Goal: Task Accomplishment & Management: Use online tool/utility

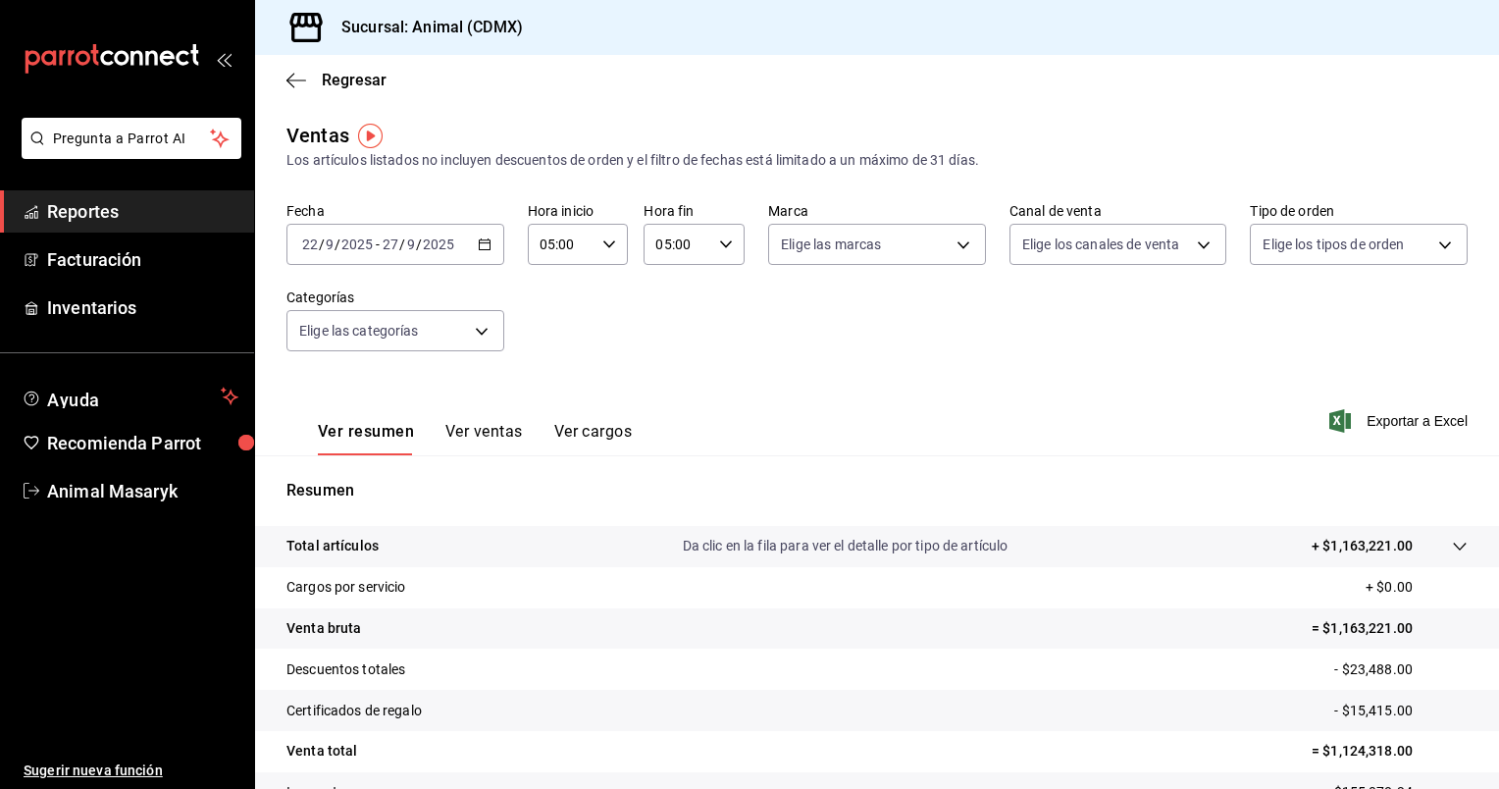
click at [486, 243] on \(Stroke\) "button" at bounding box center [484, 242] width 11 height 1
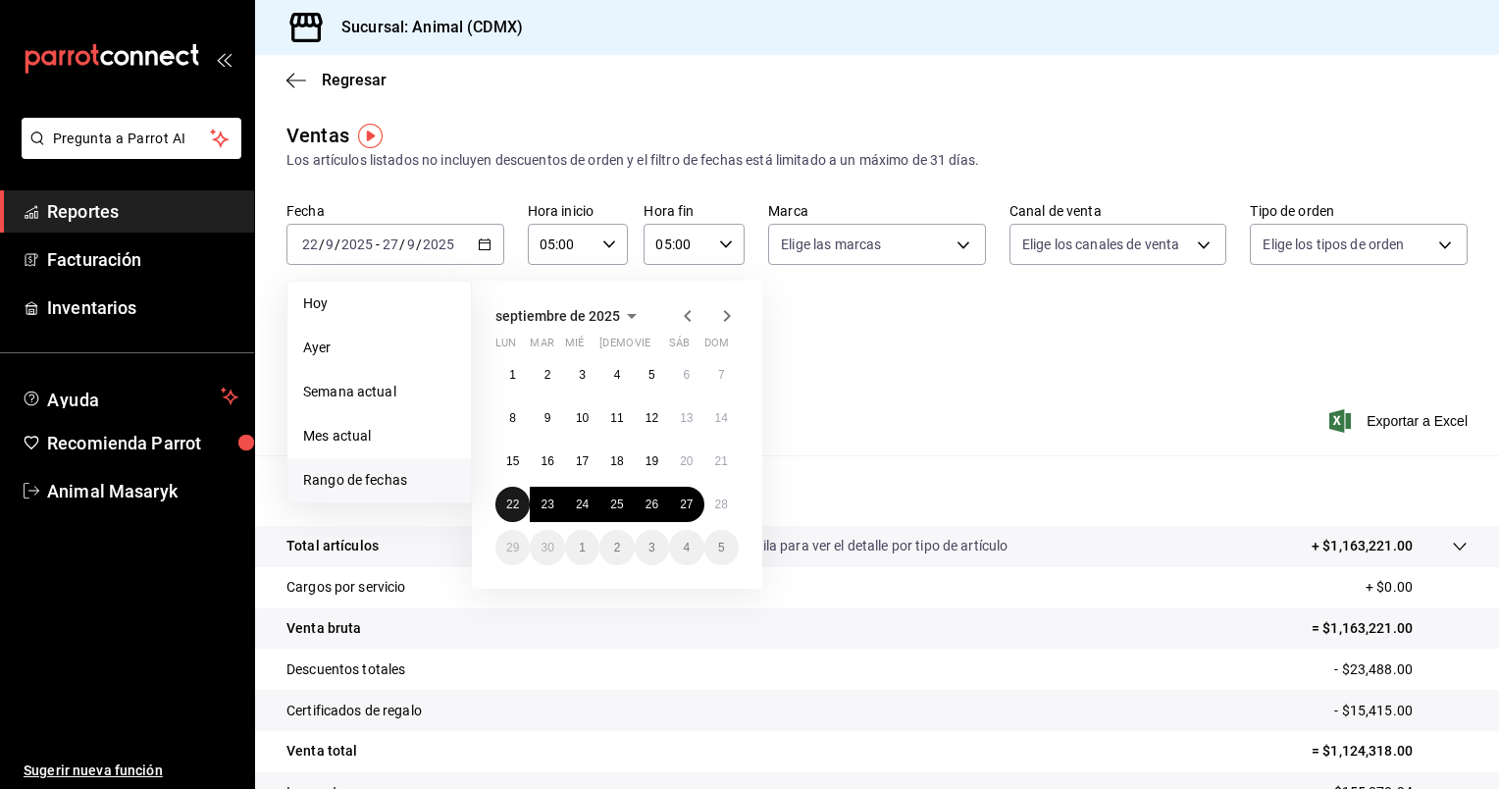
click at [515, 507] on abbr "22" at bounding box center [512, 504] width 13 height 14
click at [735, 499] on button "28" at bounding box center [721, 504] width 34 height 35
click at [492, 504] on div "[DATE] lun mar mié jue vie sáb dom 1 2 3 4 5 6 7 8 9 10 11 12 13 14 15 16 17 18…" at bounding box center [617, 435] width 290 height 308
click at [510, 502] on abbr "22" at bounding box center [512, 504] width 13 height 14
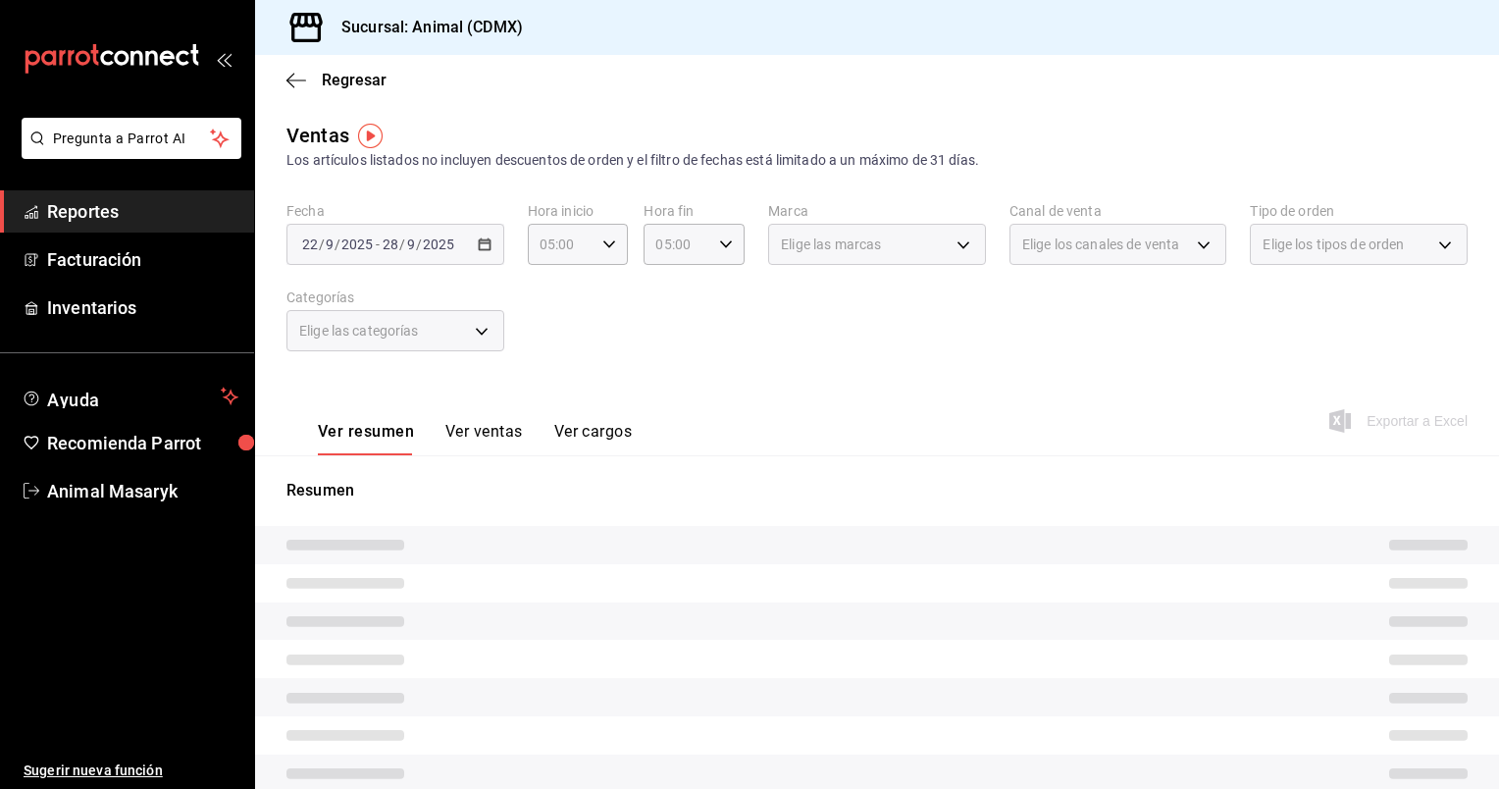
click at [484, 234] on div "[DATE] [DATE] - [DATE] [DATE]" at bounding box center [395, 244] width 218 height 41
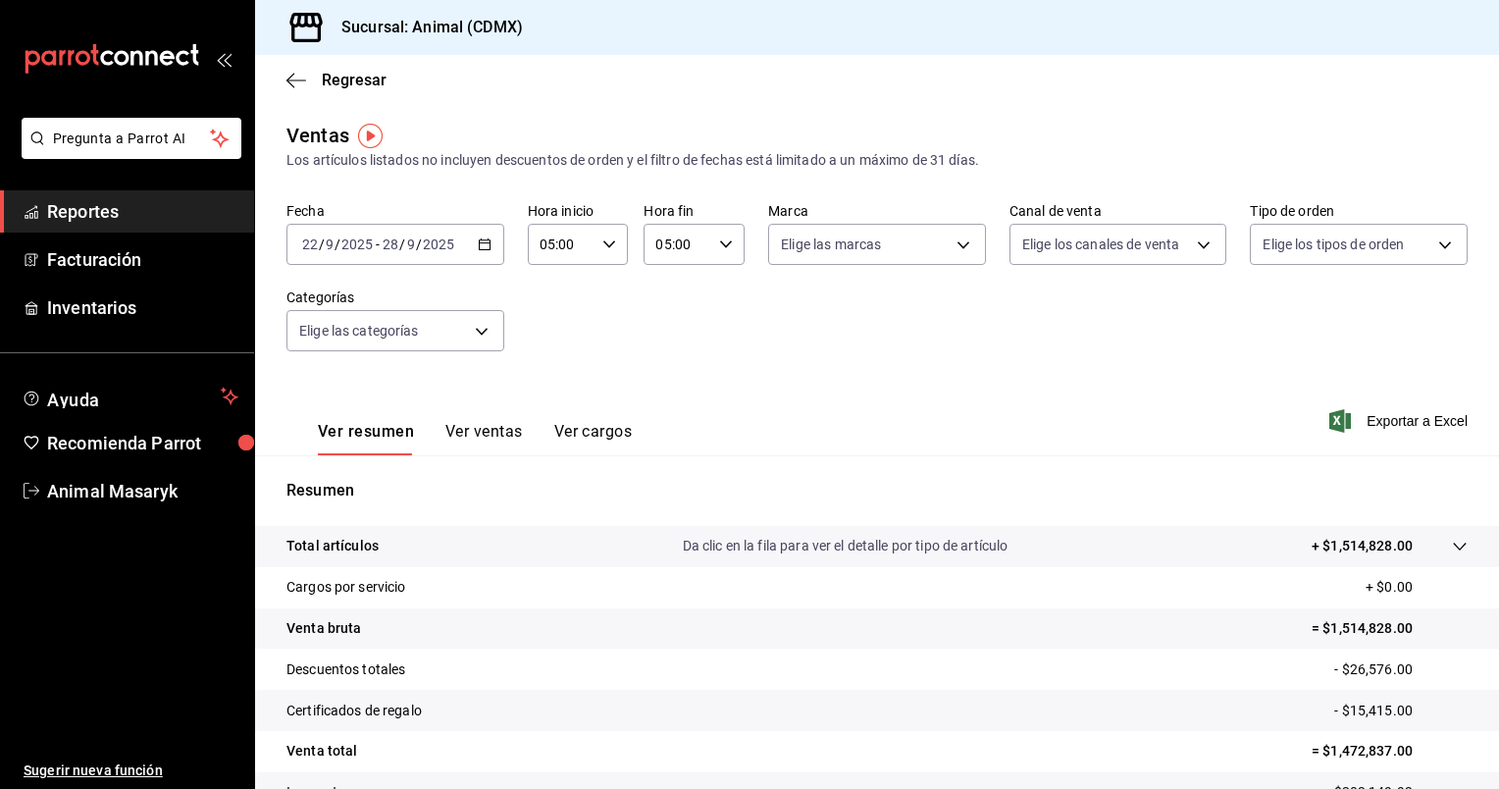
click at [484, 234] on div "[DATE] [DATE] - [DATE] [DATE]" at bounding box center [395, 244] width 218 height 41
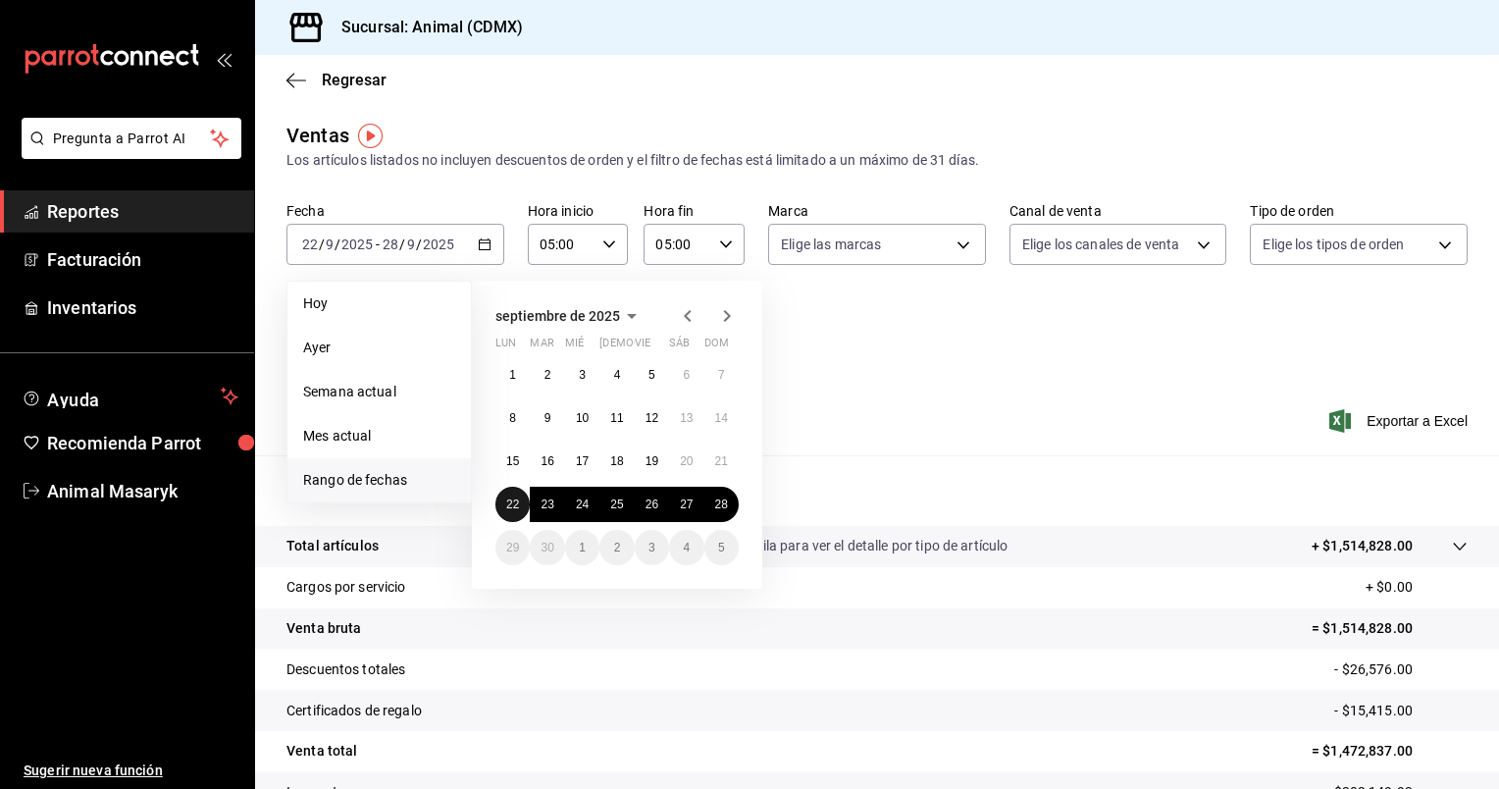
click at [510, 502] on abbr "22" at bounding box center [512, 504] width 13 height 14
click at [724, 497] on abbr "28" at bounding box center [721, 504] width 13 height 14
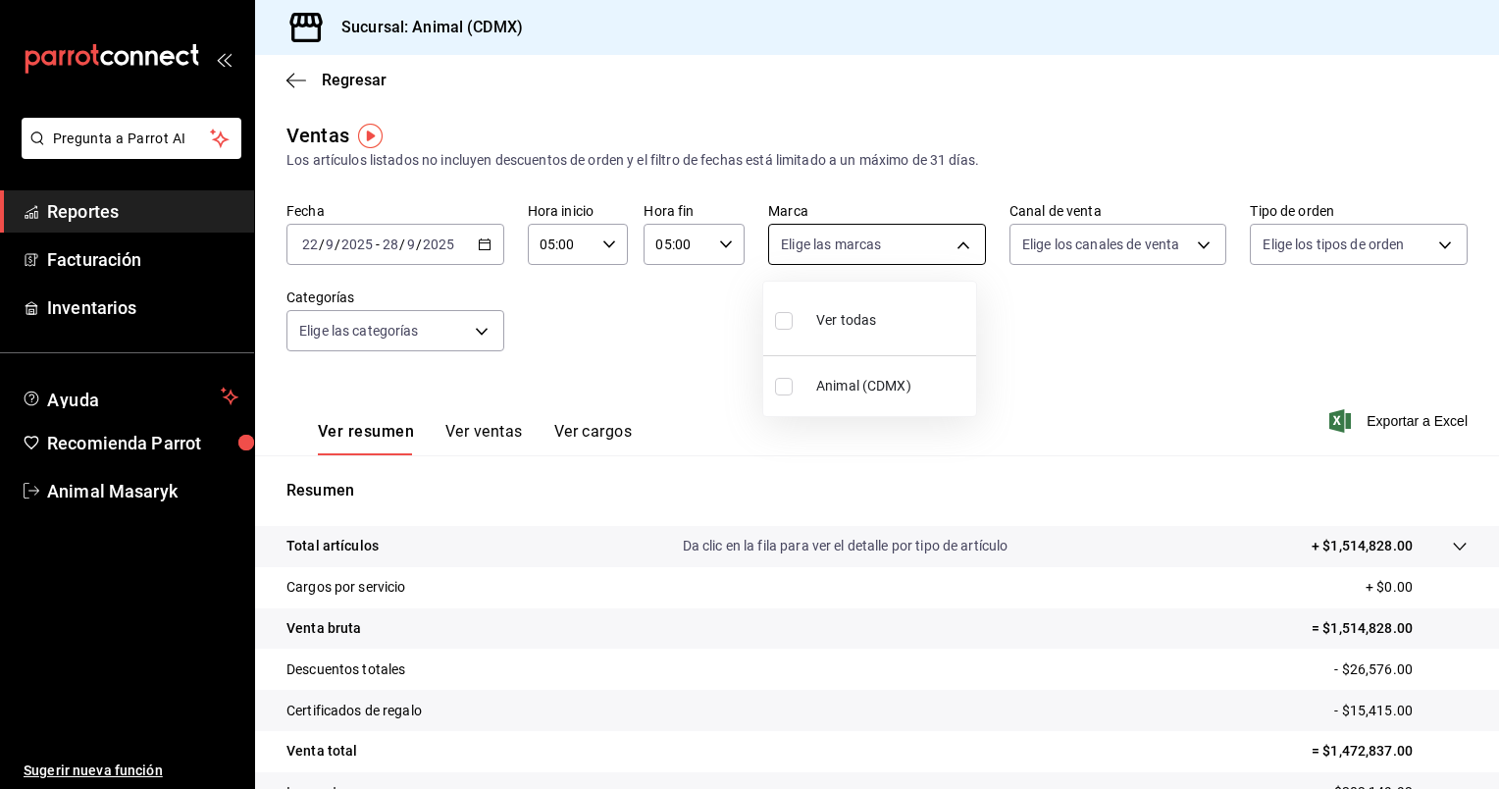
click at [950, 235] on body "Pregunta a Parrot AI Reportes Facturación Inventarios Ayuda Recomienda Parrot A…" at bounding box center [749, 394] width 1499 height 789
click at [914, 320] on li "Ver todas" at bounding box center [869, 318] width 213 height 58
type input "cb0f6aec-1481-4e37-861c-bab9b3a65b14"
checkbox input "true"
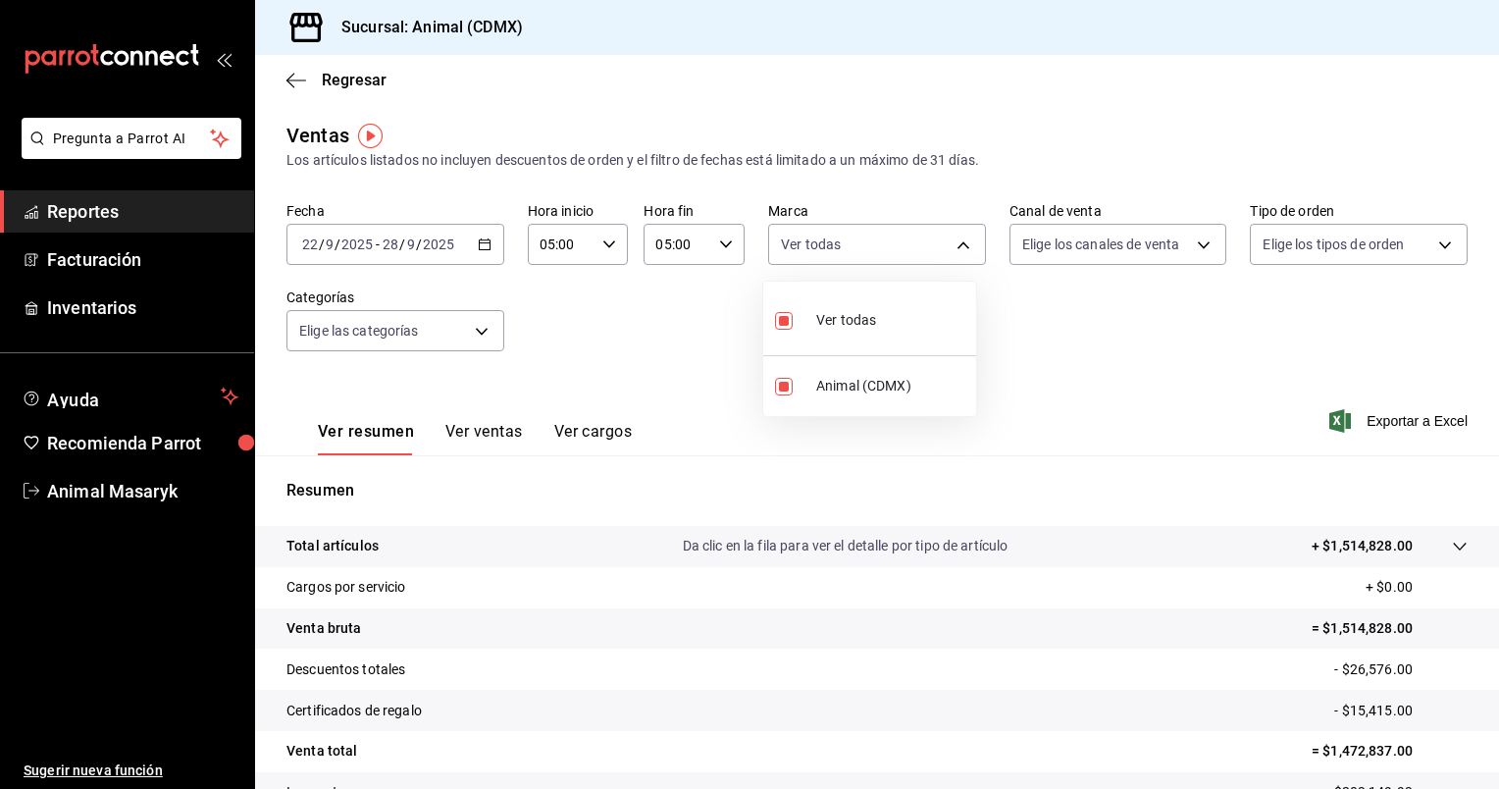
click at [1124, 246] on div at bounding box center [749, 394] width 1499 height 789
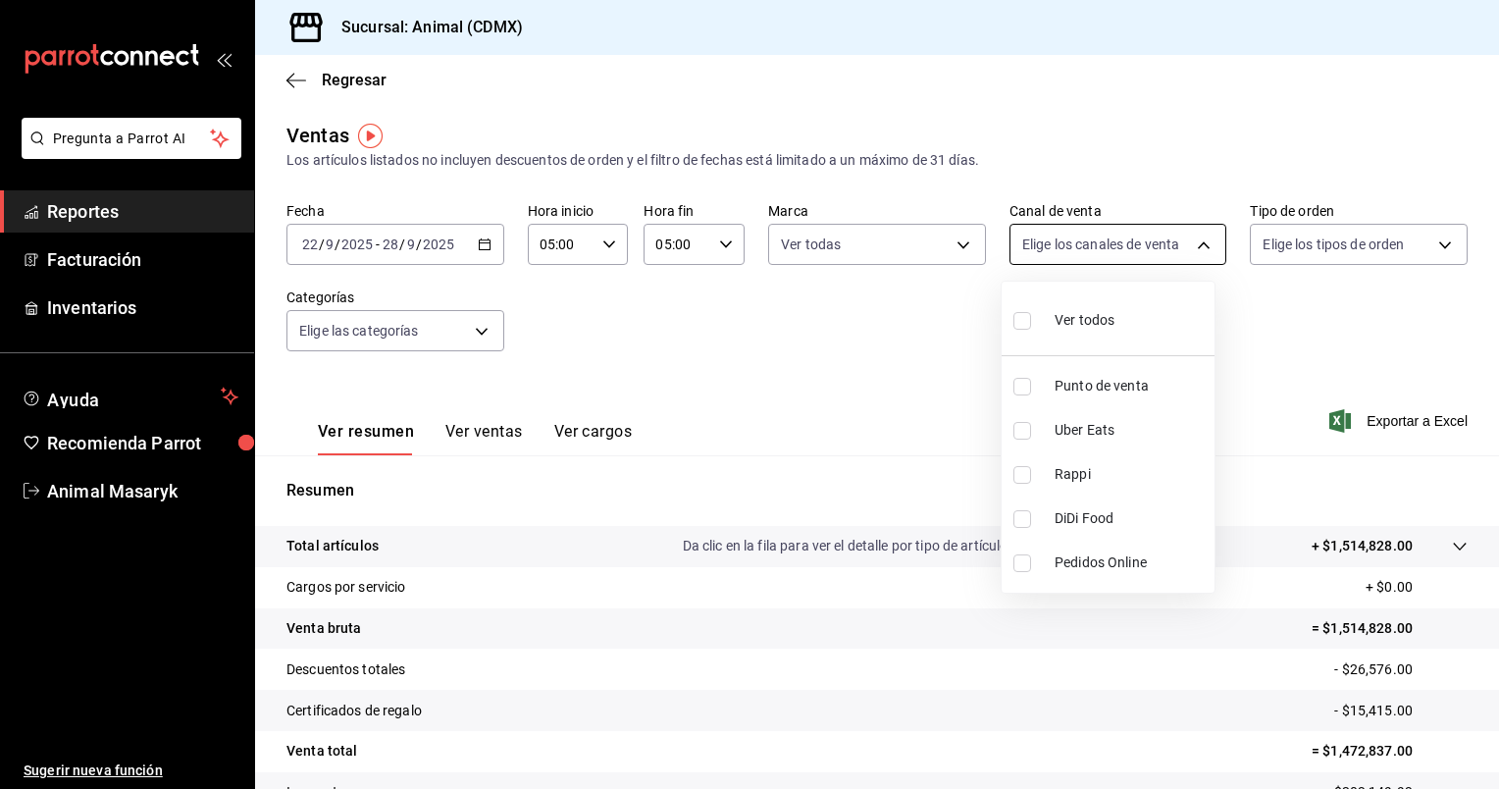
click at [1131, 250] on body "Pregunta a Parrot AI Reportes Facturación Inventarios Ayuda Recomienda Parrot A…" at bounding box center [749, 394] width 1499 height 789
click at [1126, 320] on li "Ver todos" at bounding box center [1108, 318] width 213 height 58
type input "PARROT,UBER_EATS,RAPPI,DIDI_FOOD,ONLINE"
checkbox input "true"
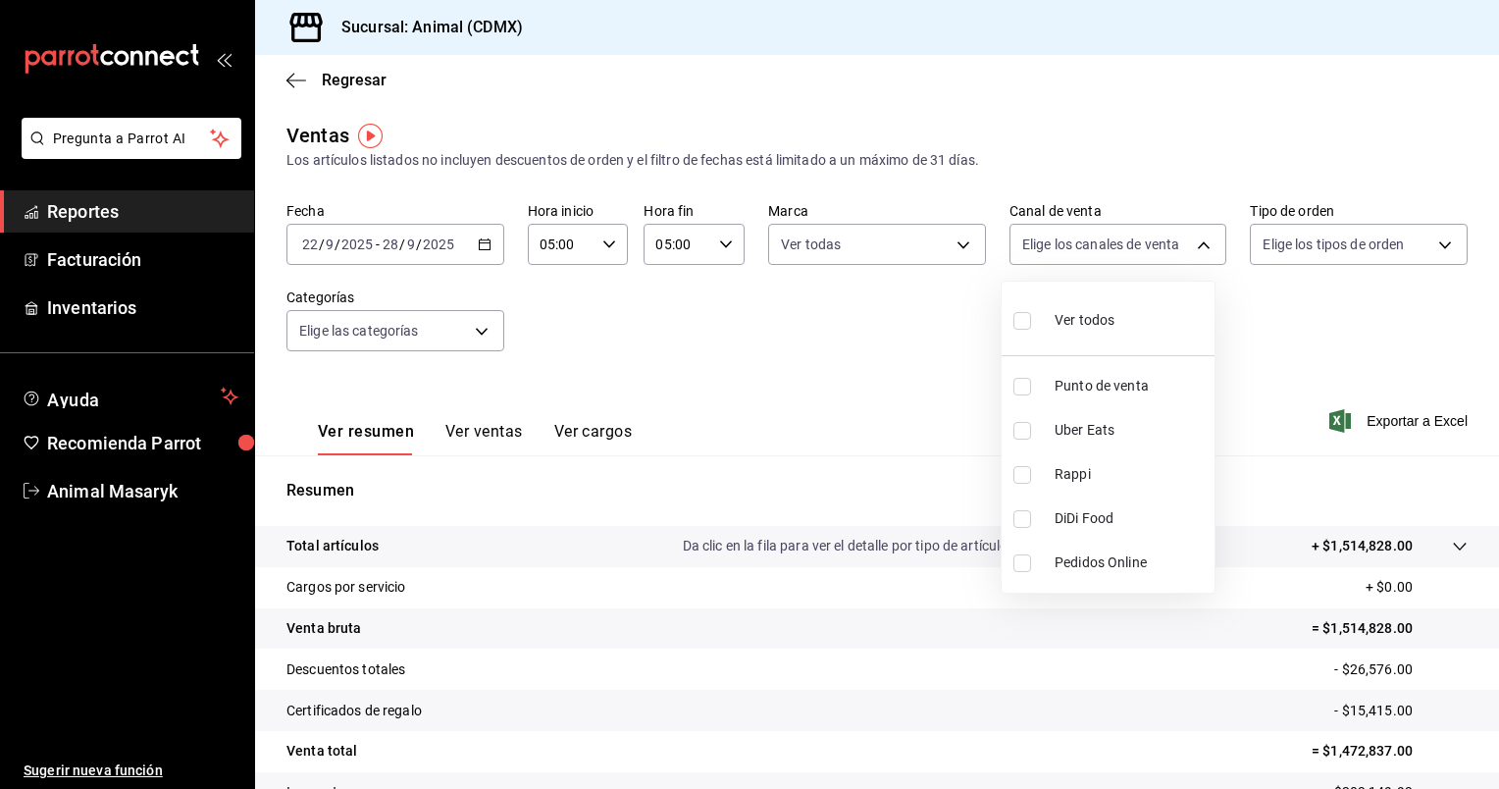
checkbox input "true"
click at [1338, 236] on div at bounding box center [749, 394] width 1499 height 789
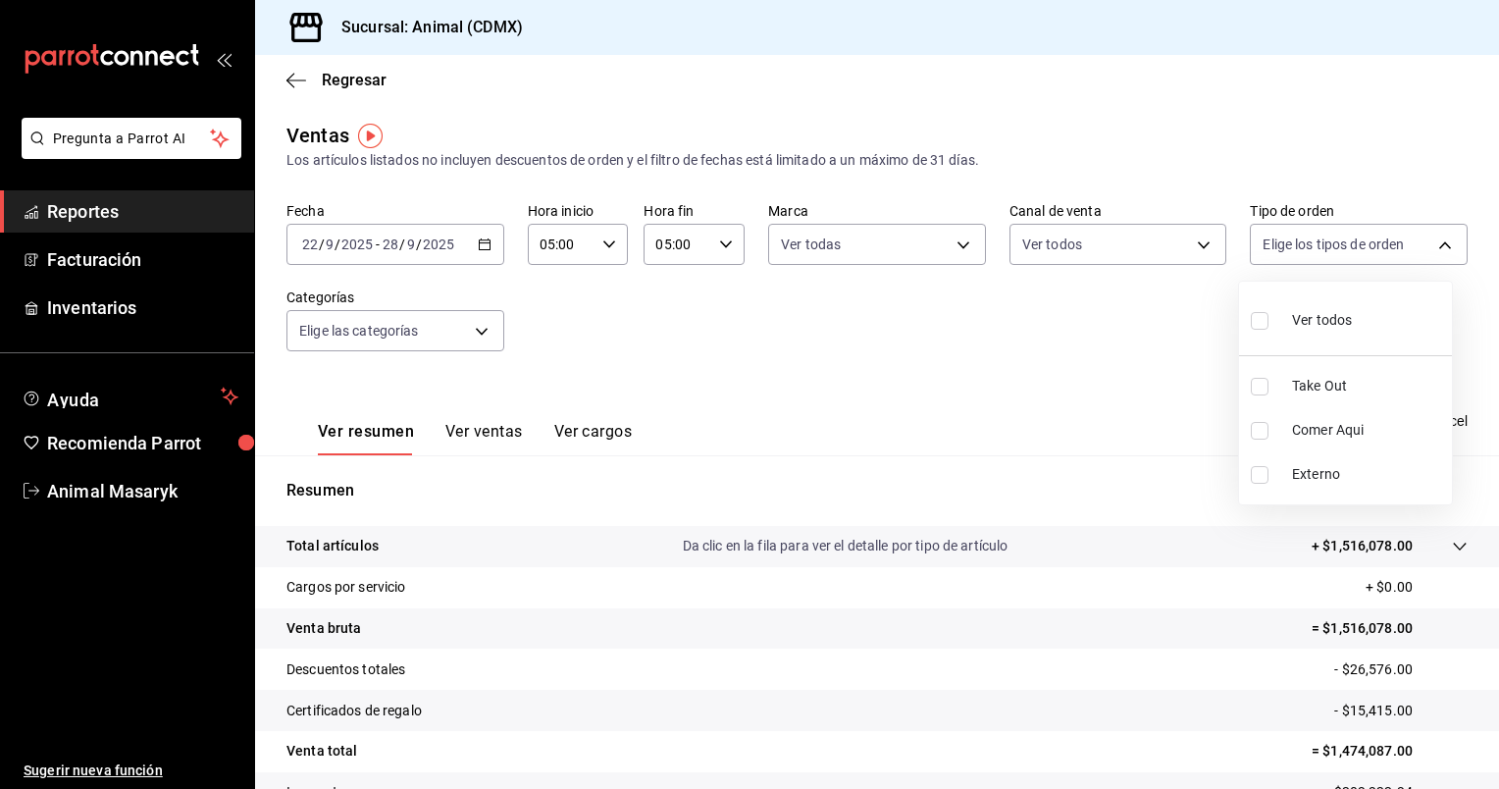
click at [1338, 236] on body "Pregunta a Parrot AI Reportes Facturación Inventarios Ayuda Recomienda Parrot A…" at bounding box center [749, 394] width 1499 height 789
click at [1318, 290] on li "Ver todos" at bounding box center [1345, 318] width 213 height 58
type input "ad44a823-99d3-4372-a913-4cf57f2a9ac0,b8ee5ff1-85c8-4a81-aa51-555e6c8ba0c6,EXTER…"
checkbox input "true"
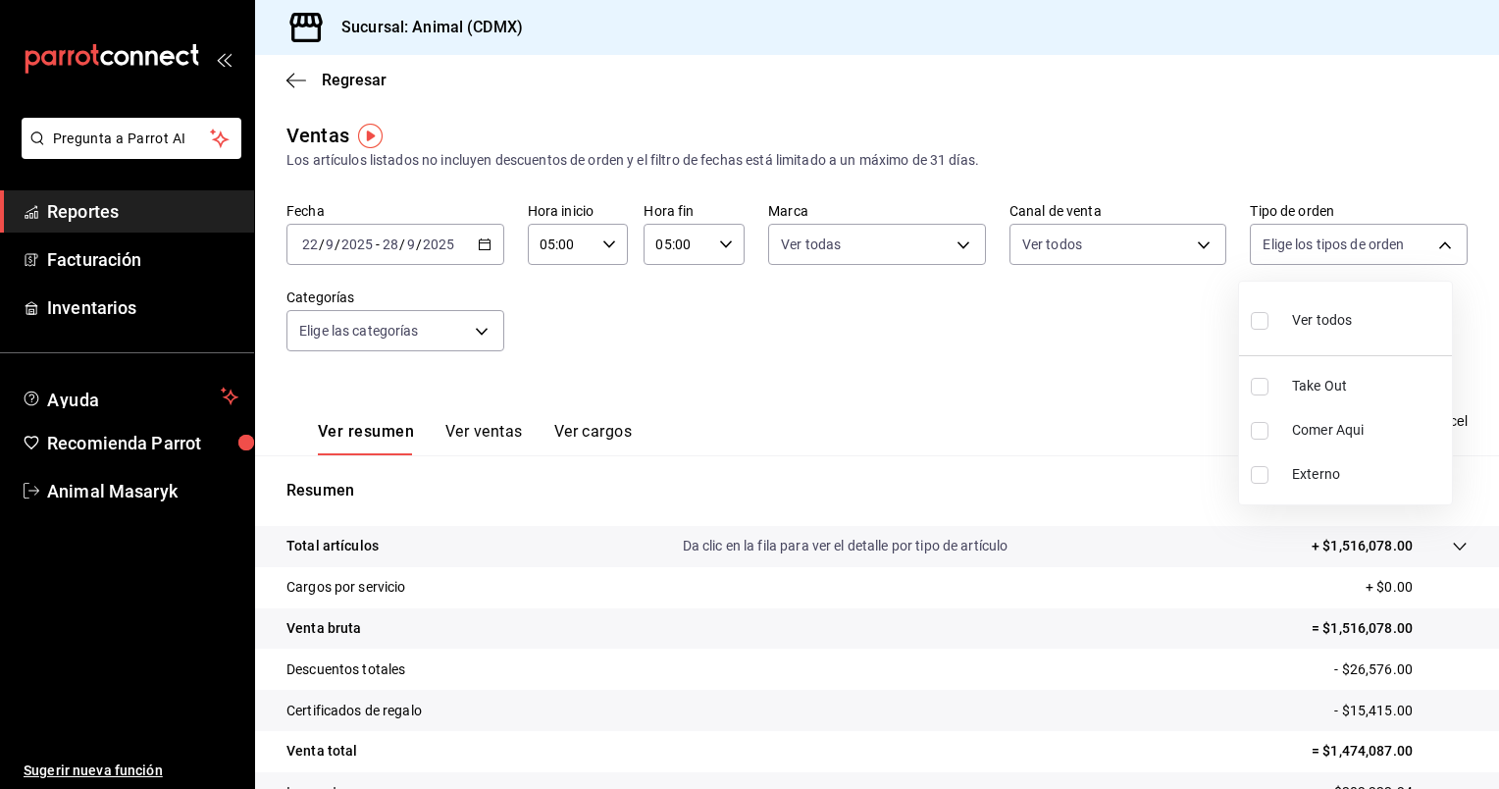
checkbox input "true"
click at [480, 334] on div at bounding box center [749, 394] width 1499 height 789
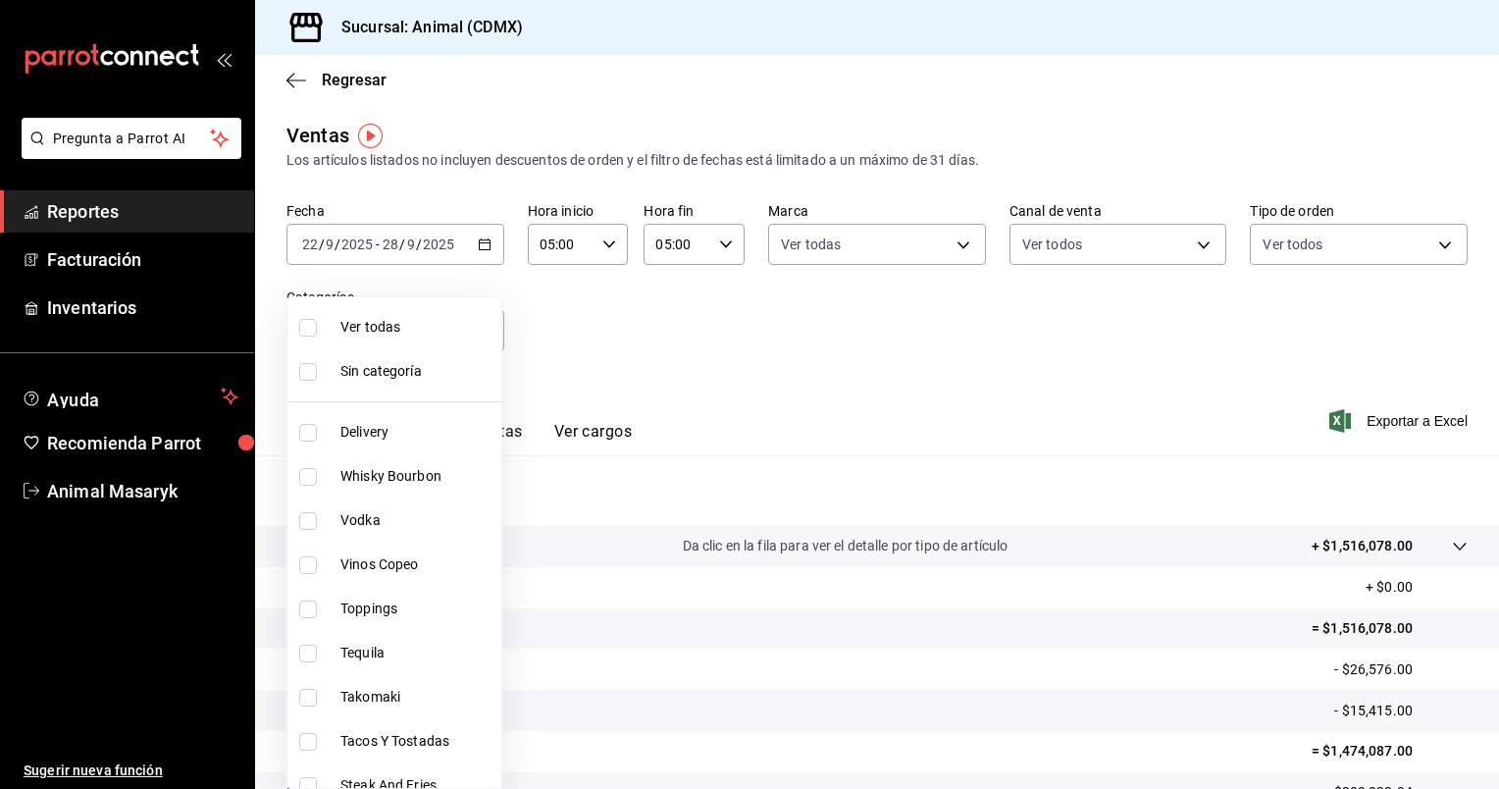
click at [480, 334] on body "Pregunta a Parrot AI Reportes Facturación Inventarios Ayuda Recomienda Parrot A…" at bounding box center [749, 394] width 1499 height 789
click at [455, 319] on span "Ver todas" at bounding box center [416, 327] width 153 height 21
type input "281688af-6220-48ae-86b9-ca5e6f63eb3e,2ffeebaa-176c-4024-95f8-553ffecca8da,37769…"
checkbox input "true"
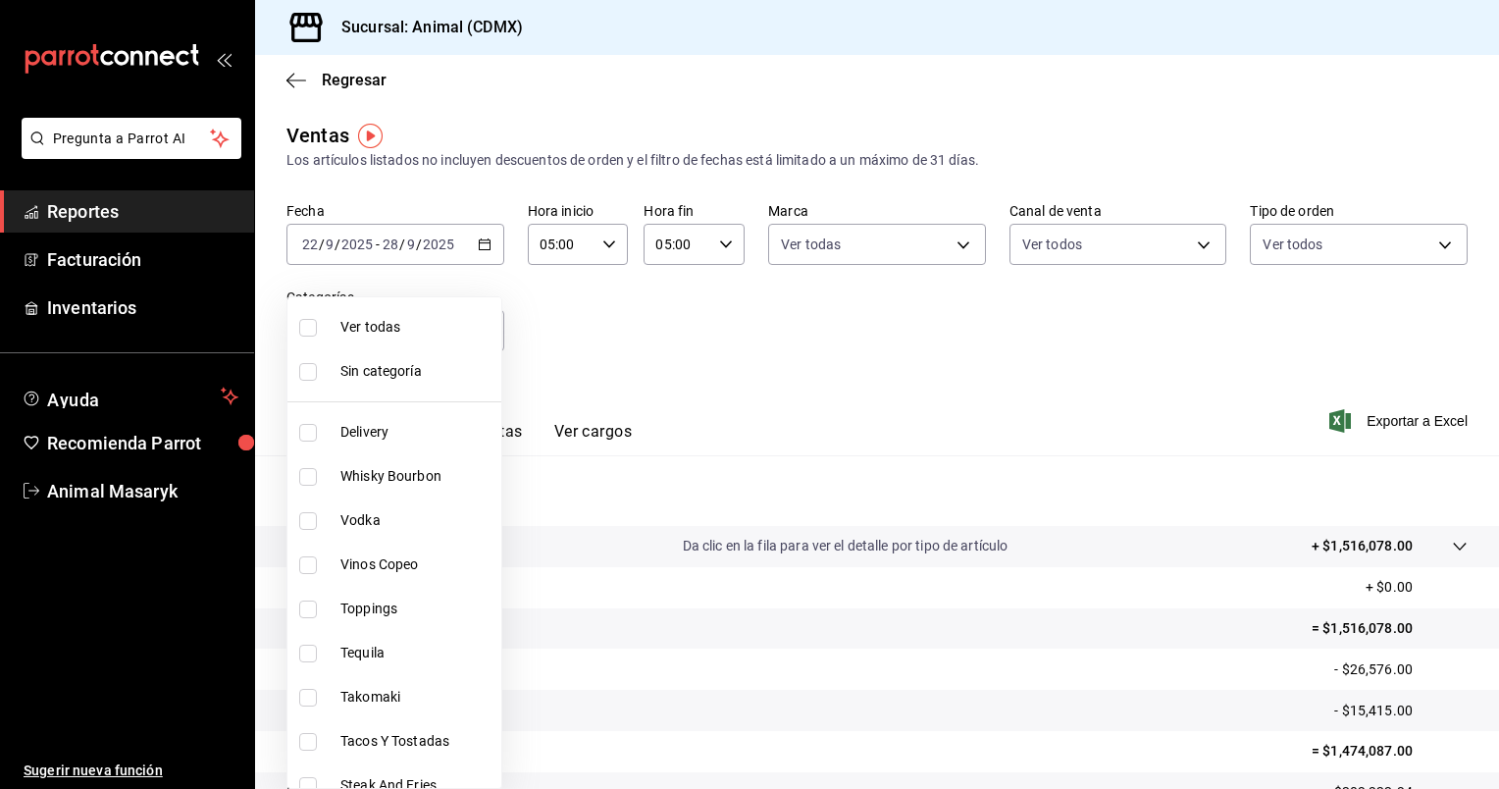
checkbox input "true"
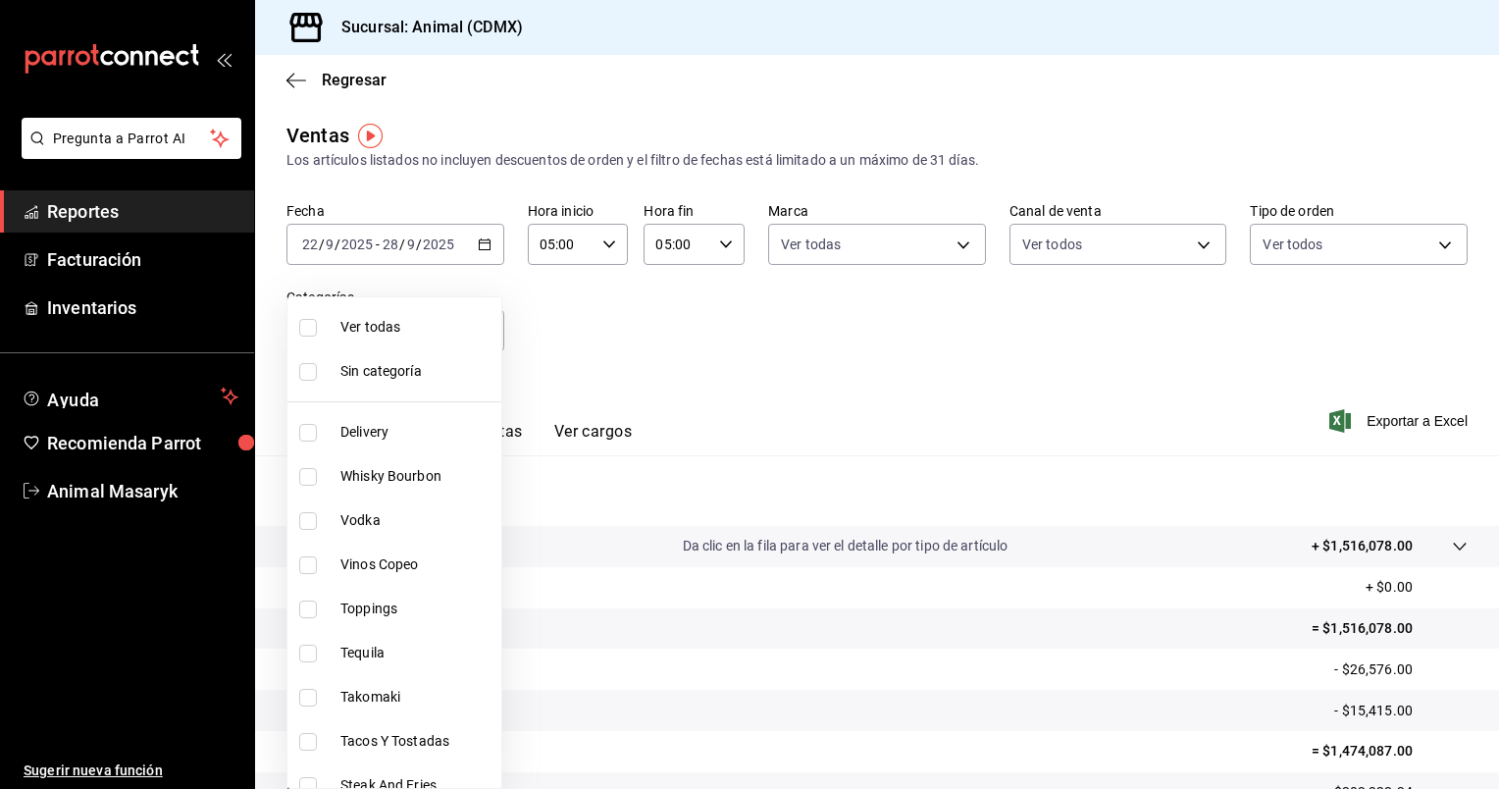
checkbox input "true"
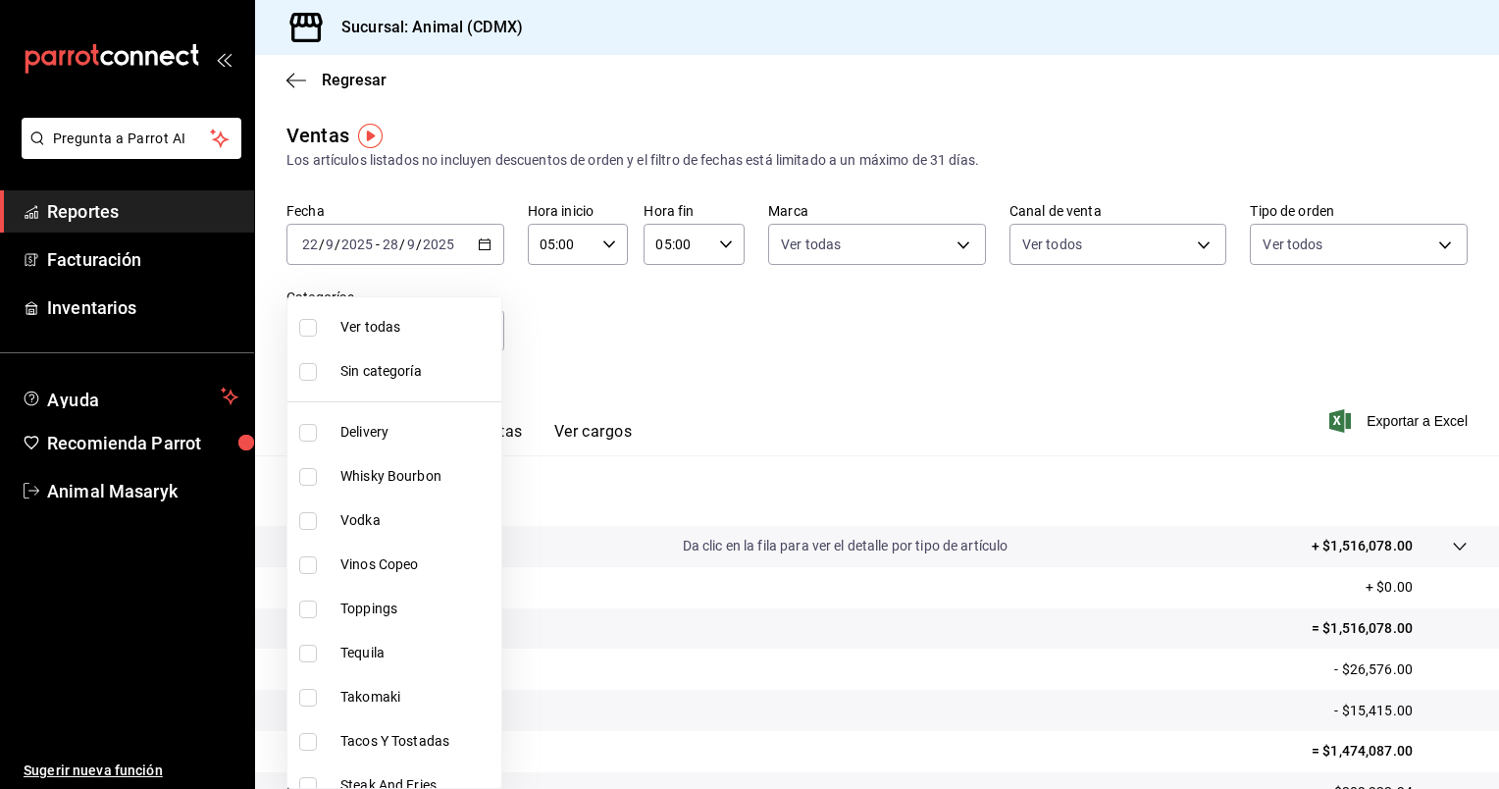
checkbox input "true"
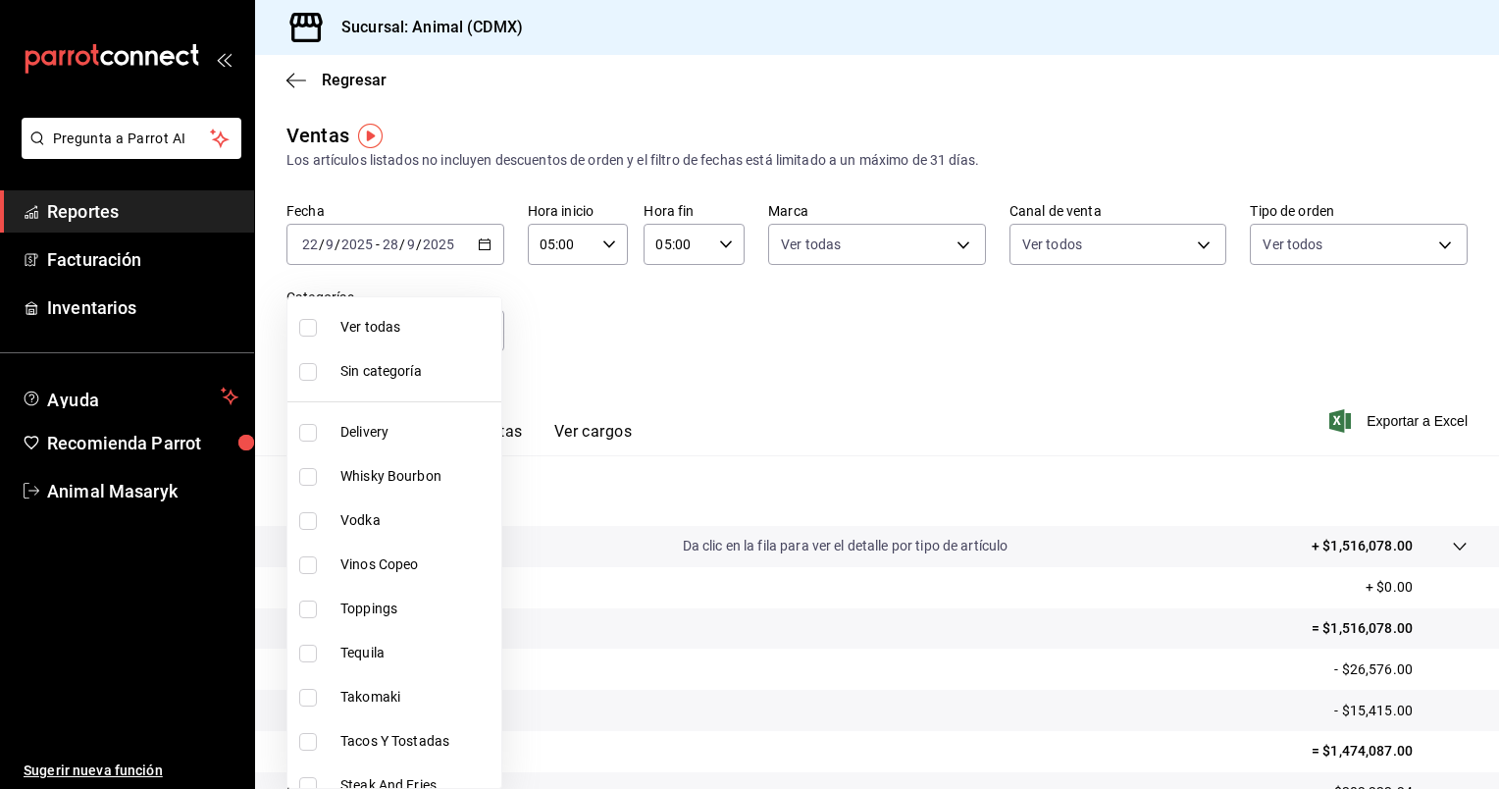
checkbox input "true"
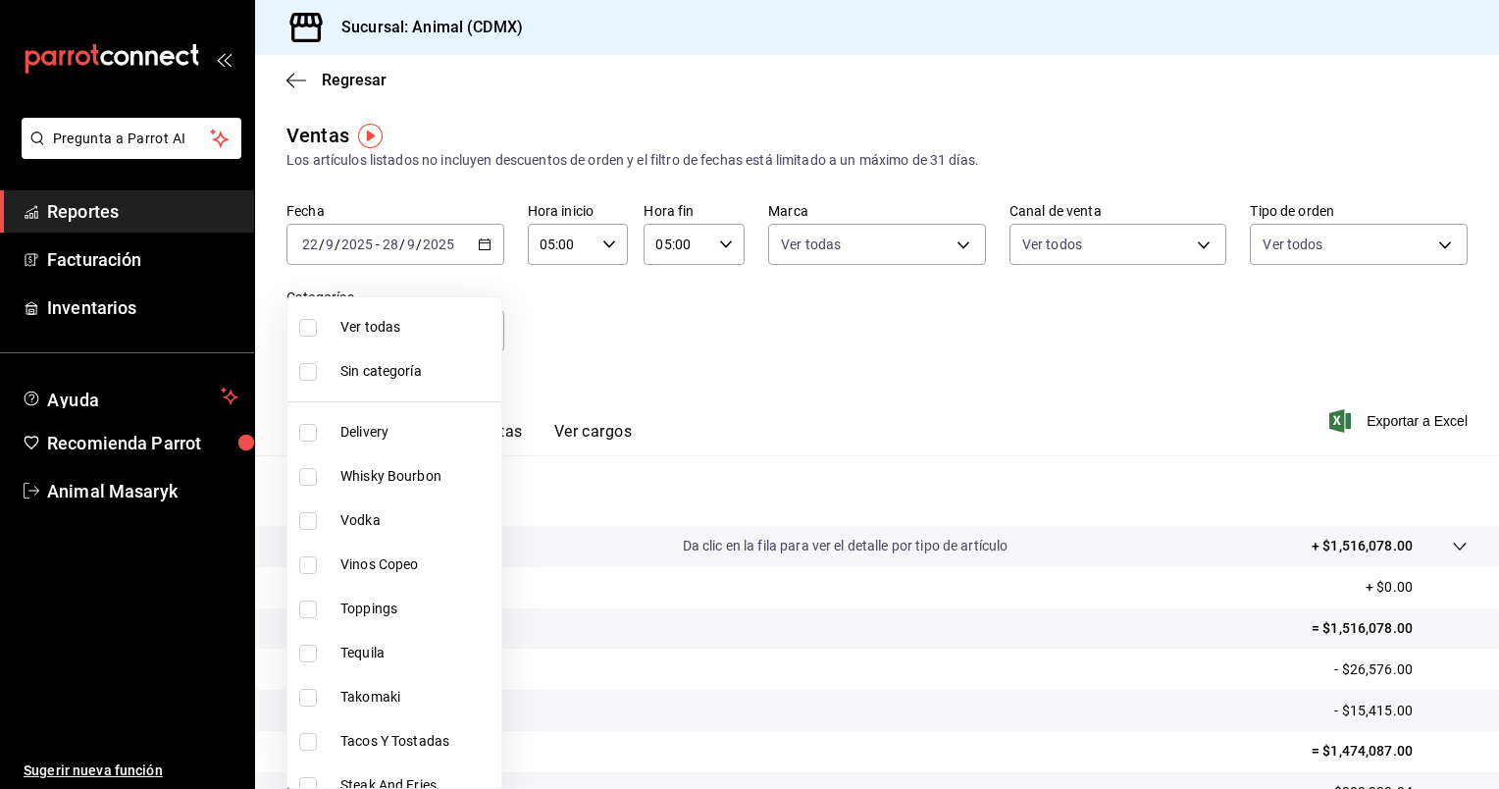
checkbox input "true"
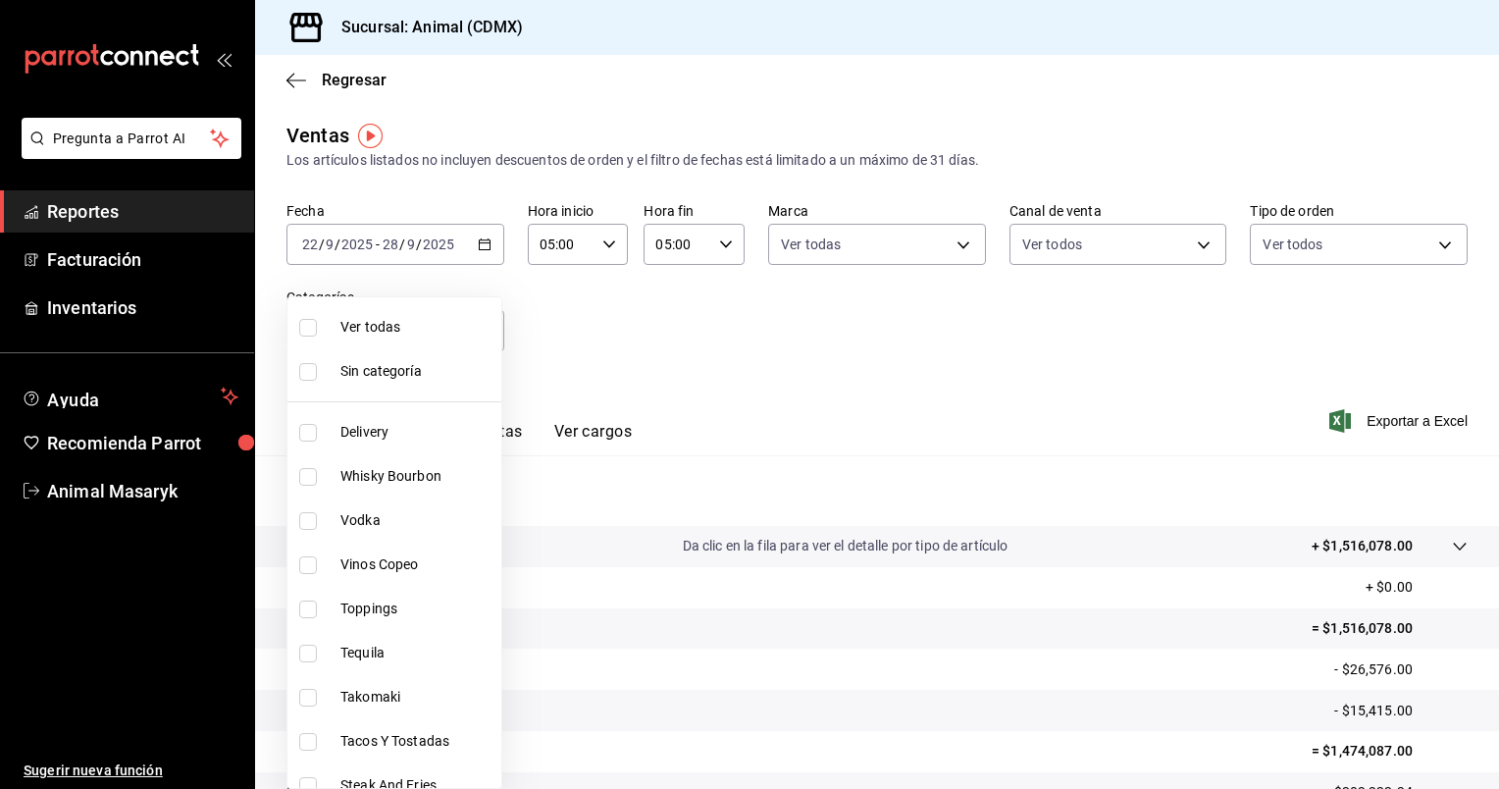
checkbox input "true"
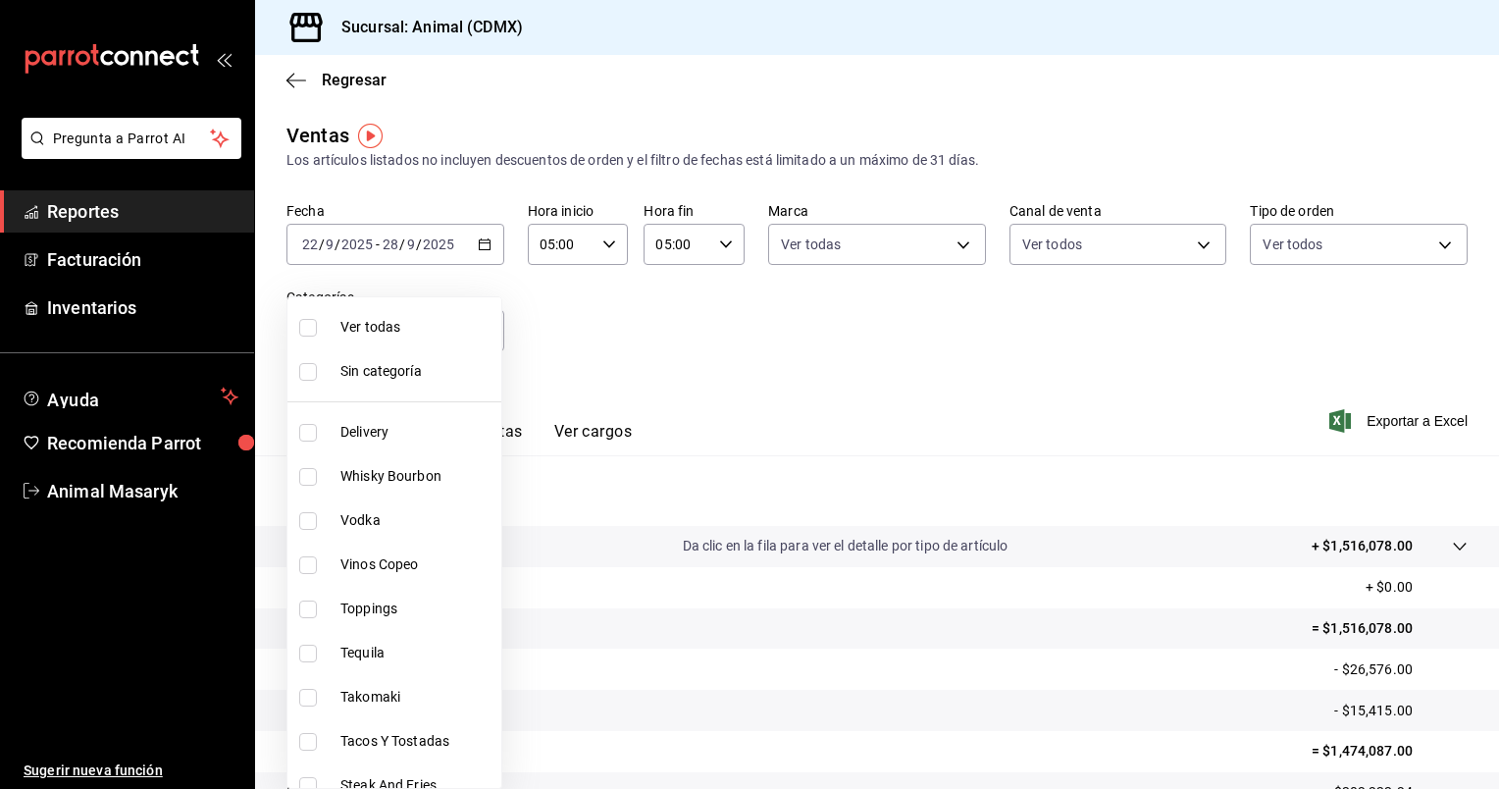
checkbox input "true"
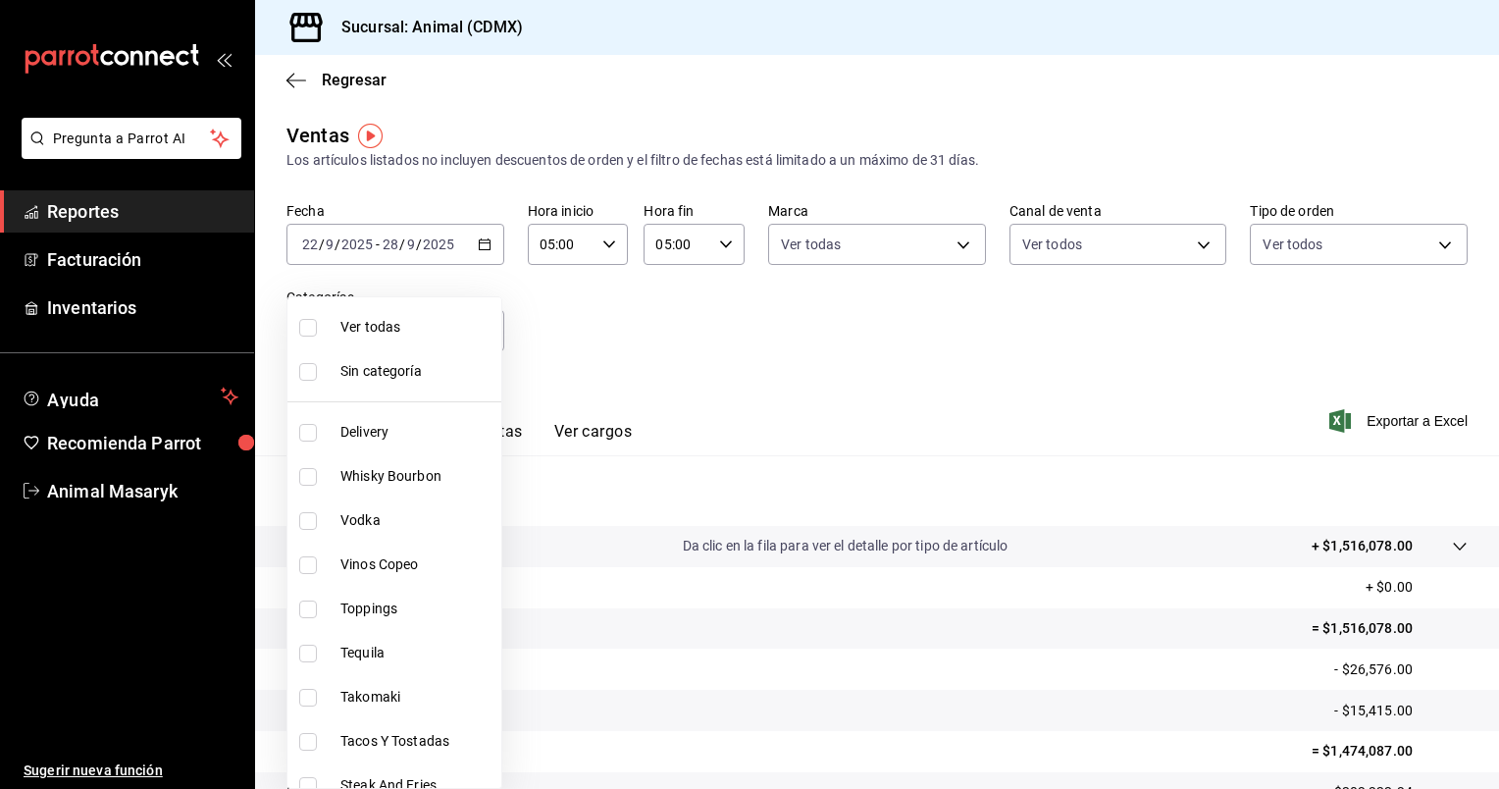
checkbox input "true"
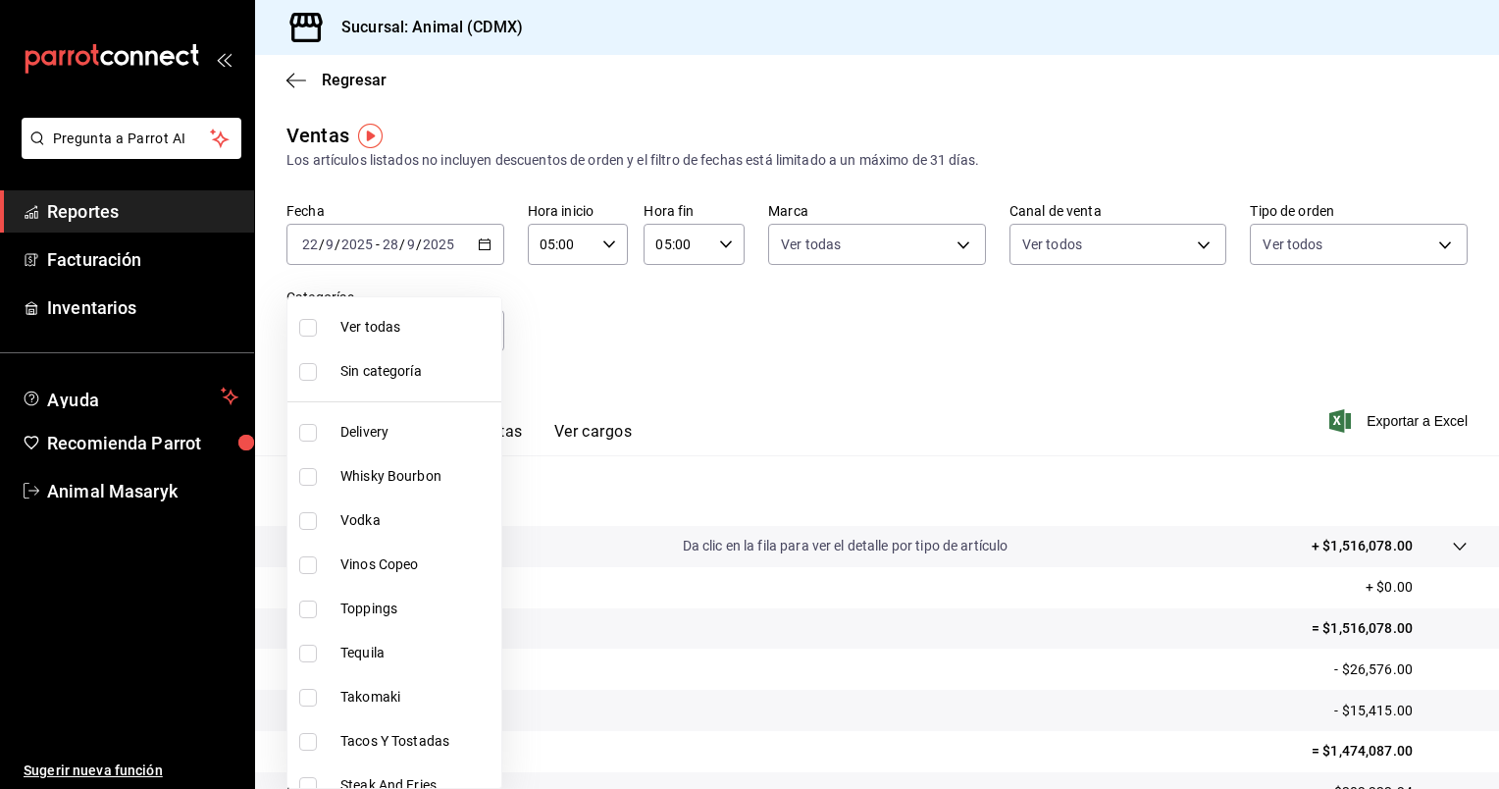
checkbox input "true"
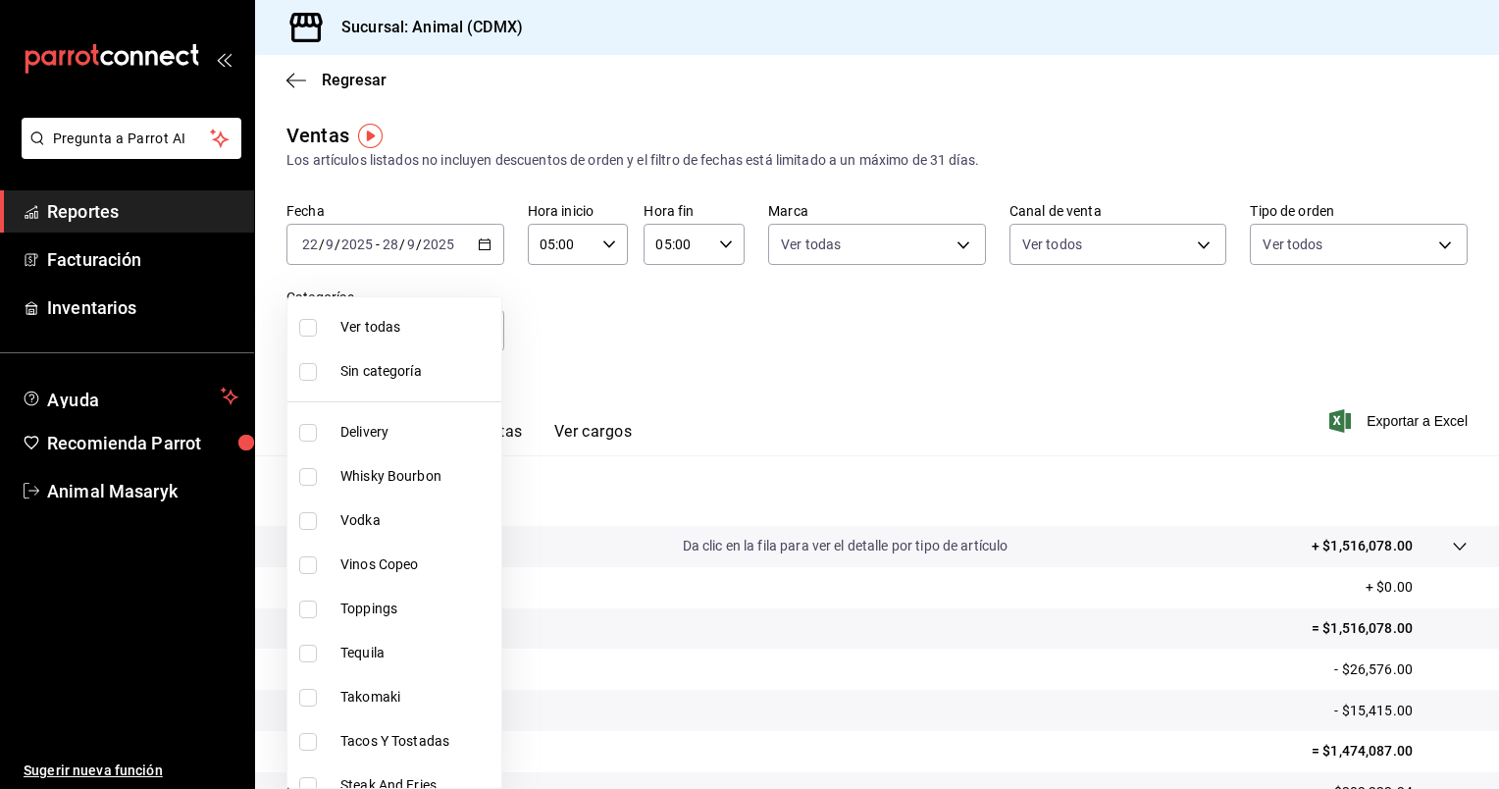
checkbox input "true"
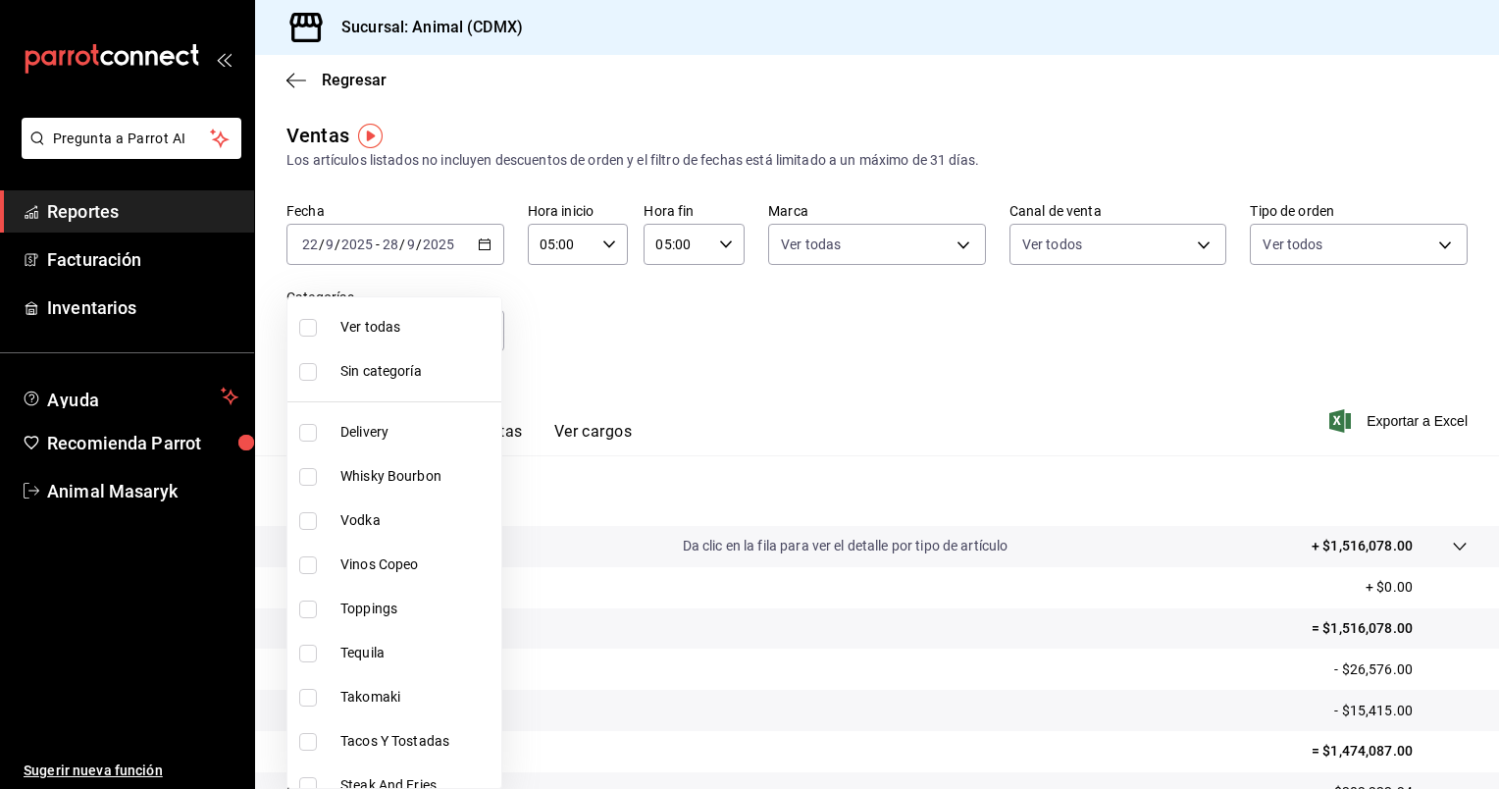
checkbox input "true"
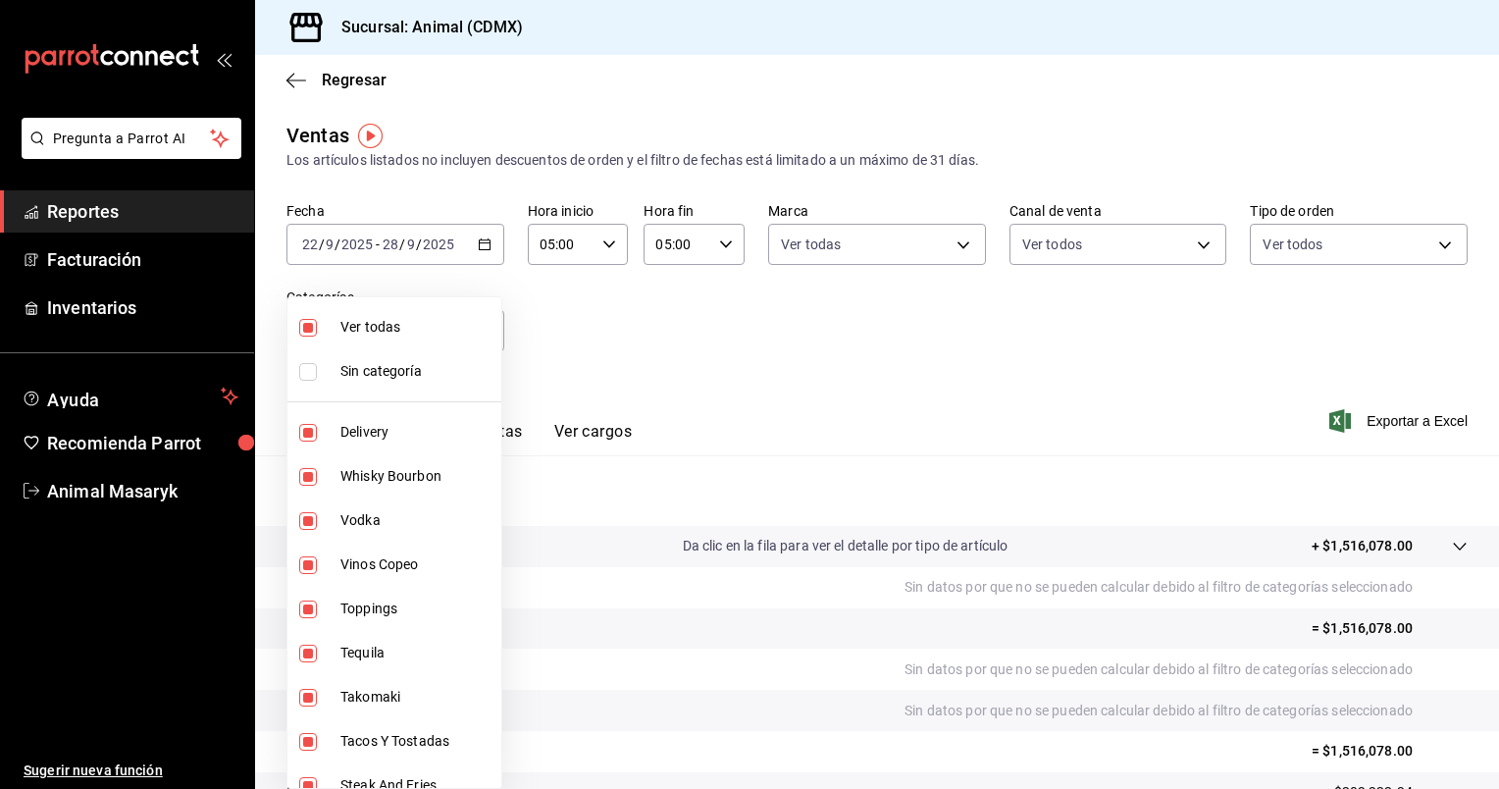
click at [845, 325] on div at bounding box center [749, 394] width 1499 height 789
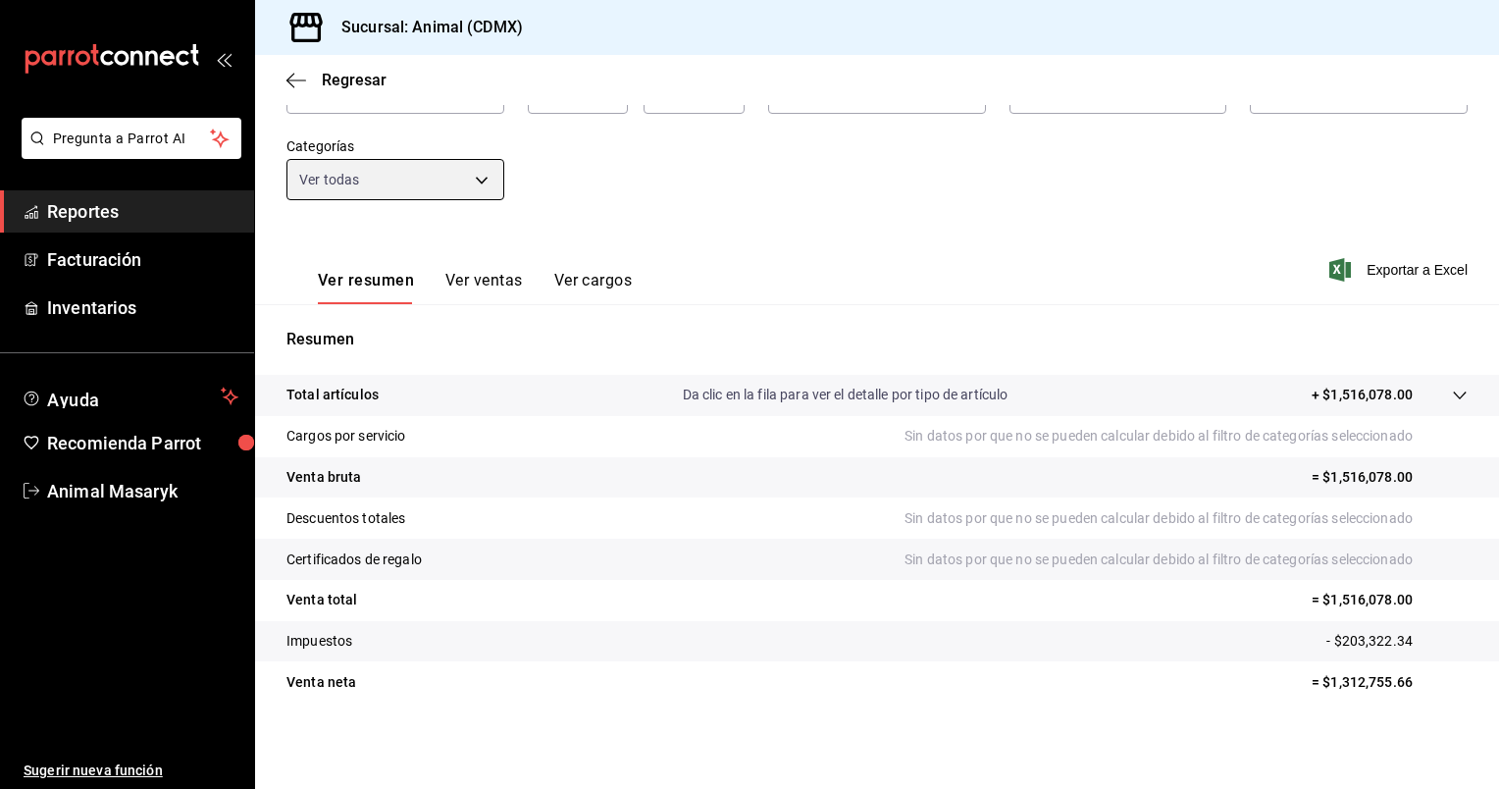
scroll to position [150, 0]
click at [1426, 272] on span "Exportar a Excel" at bounding box center [1400, 271] width 134 height 24
